Goal: Information Seeking & Learning: Find specific fact

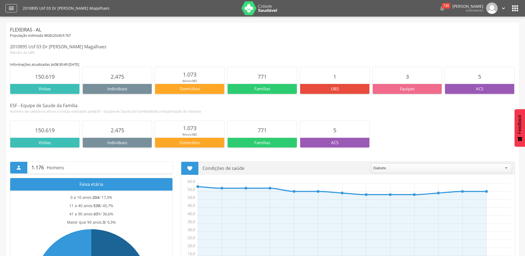
click at [11, 6] on icon "" at bounding box center [11, 8] width 7 height 7
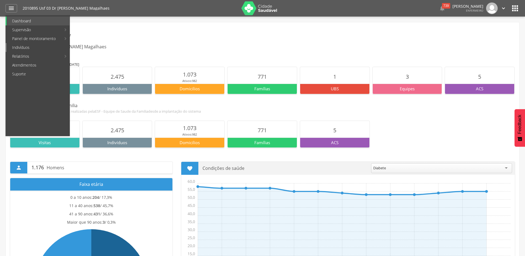
click at [22, 51] on link "Indivíduos" at bounding box center [38, 47] width 63 height 9
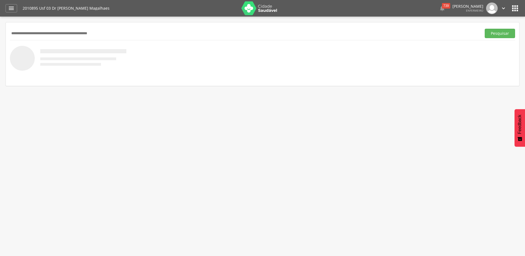
click at [61, 31] on input "text" at bounding box center [244, 33] width 469 height 9
type input "**********"
click at [484, 29] on button "Pesquisar" at bounding box center [499, 33] width 30 height 9
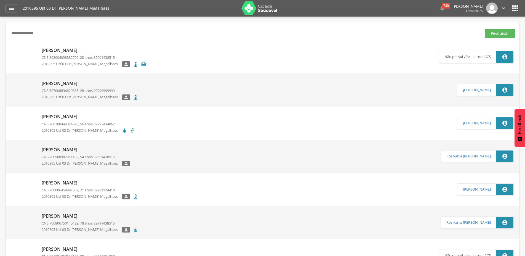
click at [62, 50] on p "[PERSON_NAME]" at bounding box center [94, 50] width 104 height 6
type input "**********"
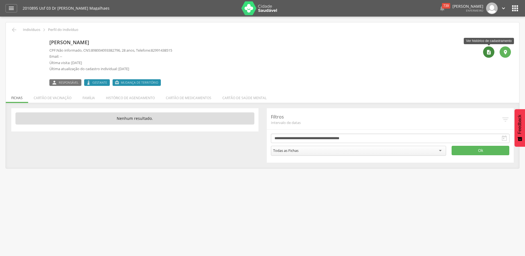
click at [490, 54] on icon "" at bounding box center [489, 52] width 6 height 6
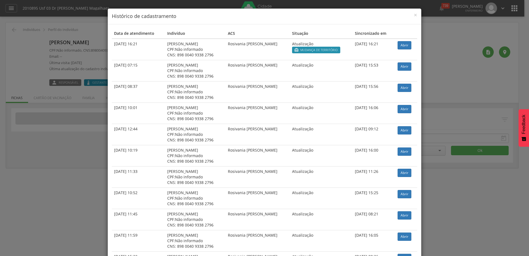
click at [187, 56] on div "CNS: 898 0040 9338 2796" at bounding box center [195, 55] width 56 height 6
click at [188, 55] on div "CNS: 898 0040 9338 2796" at bounding box center [195, 55] width 56 height 6
click at [414, 15] on span "×" at bounding box center [415, 15] width 3 height 8
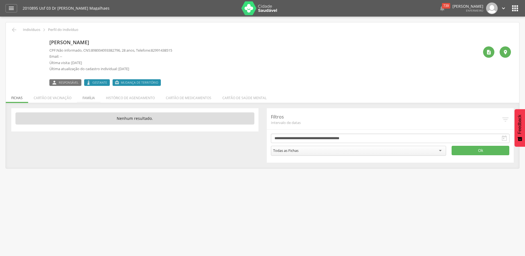
click at [85, 99] on li "Família" at bounding box center [88, 96] width 23 height 13
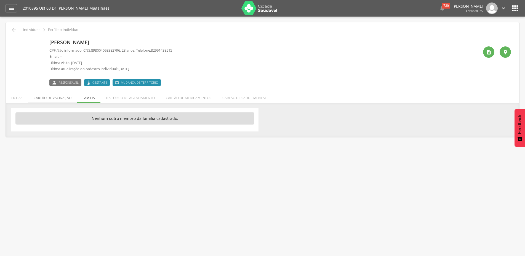
click at [54, 97] on li "Cartão de vacinação" at bounding box center [52, 96] width 49 height 13
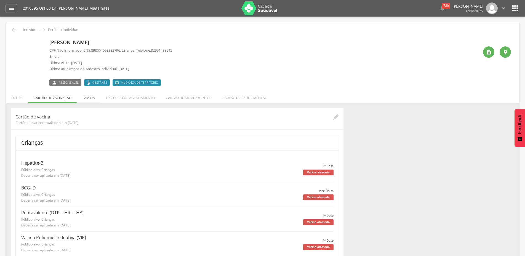
click at [90, 98] on li "Família" at bounding box center [88, 96] width 23 height 13
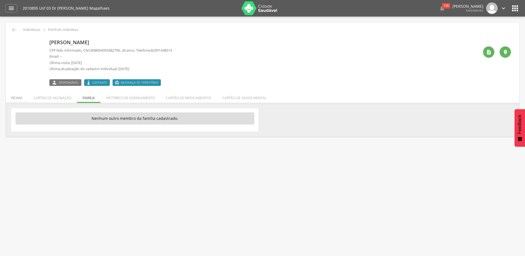
click at [22, 98] on li "Fichas" at bounding box center [17, 96] width 22 height 13
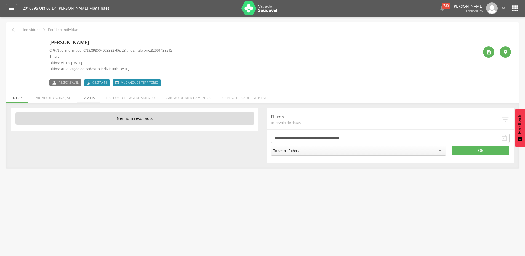
click at [93, 99] on li "Família" at bounding box center [88, 96] width 23 height 13
